Goal: Transaction & Acquisition: Subscribe to service/newsletter

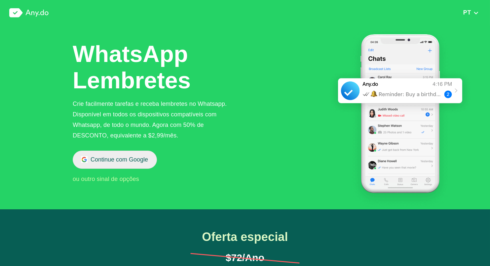
click at [125, 160] on button "Continue com Google" at bounding box center [115, 160] width 84 height 18
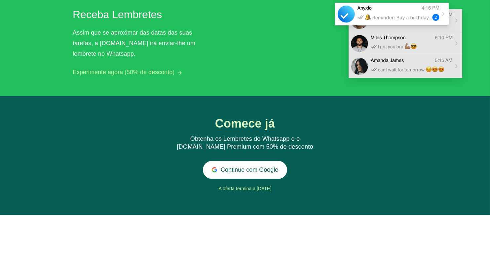
scroll to position [663, 0]
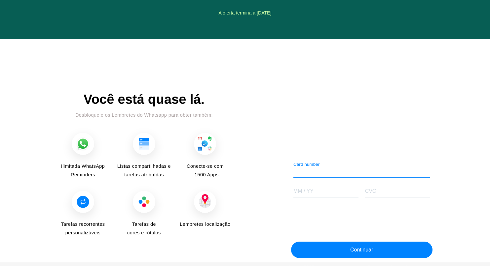
scroll to position [797, 0]
